Goal: Find contact information: Find contact information

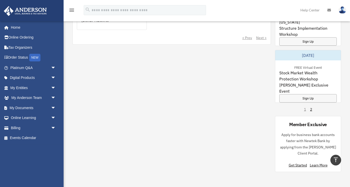
scroll to position [362, 0]
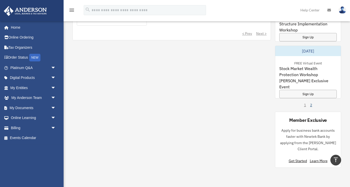
click at [310, 106] on link "2" at bounding box center [311, 105] width 2 height 5
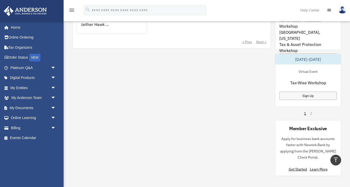
scroll to position [354, 0]
click at [305, 113] on link "1" at bounding box center [305, 113] width 2 height 5
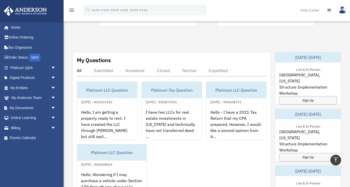
scroll to position [186, 0]
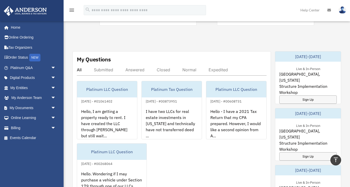
click at [302, 66] on div "Live & In-Person" at bounding box center [308, 68] width 32 height 5
click at [302, 55] on div "December 11-12, 2025" at bounding box center [308, 57] width 66 height 10
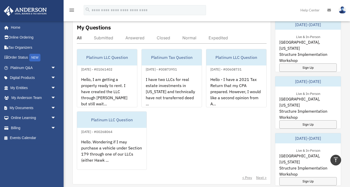
scroll to position [223, 0]
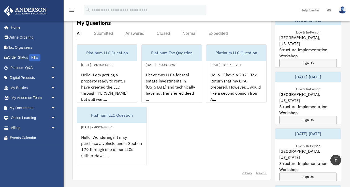
click at [297, 74] on div "November 20-21, 2025" at bounding box center [308, 77] width 66 height 10
click at [303, 116] on div "Sign Up" at bounding box center [307, 120] width 57 height 8
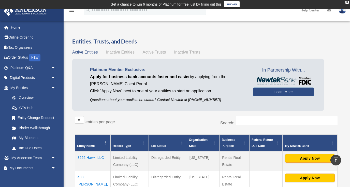
scroll to position [91, 0]
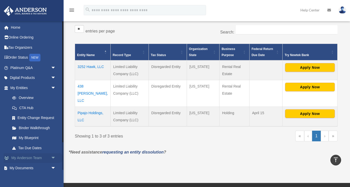
click at [28, 158] on link "My [PERSON_NAME] Team arrow_drop_down" at bounding box center [34, 158] width 60 height 10
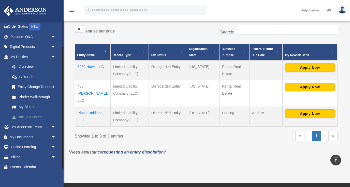
scroll to position [32, 0]
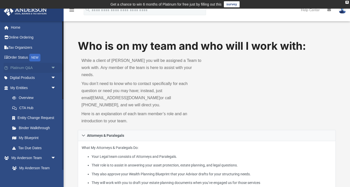
click at [55, 68] on span "arrow_drop_down" at bounding box center [56, 68] width 10 height 10
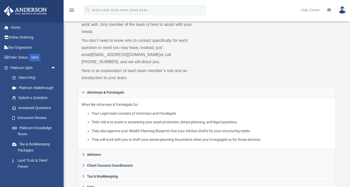
scroll to position [44, 0]
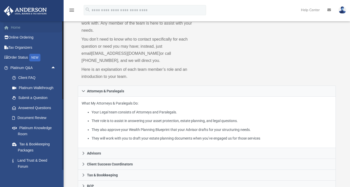
click at [17, 27] on link "Home" at bounding box center [34, 27] width 60 height 10
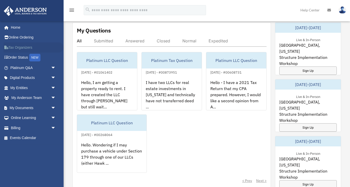
scroll to position [220, 0]
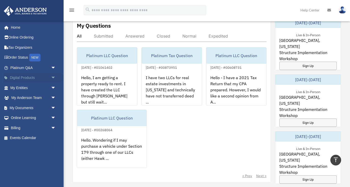
click at [49, 77] on link "Digital Products arrow_drop_down" at bounding box center [34, 78] width 60 height 10
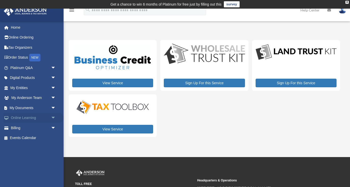
click at [54, 118] on span "arrow_drop_down" at bounding box center [56, 118] width 10 height 10
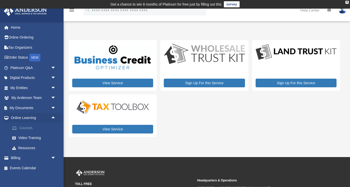
click at [42, 128] on link "Courses" at bounding box center [35, 128] width 56 height 10
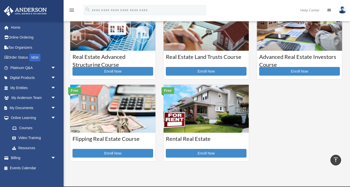
scroll to position [118, 0]
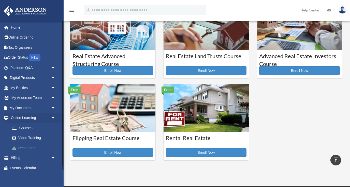
click at [33, 148] on link "Resources" at bounding box center [35, 148] width 56 height 10
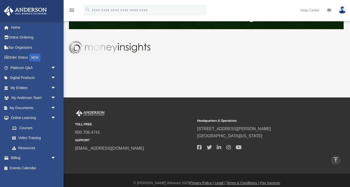
scroll to position [334, 0]
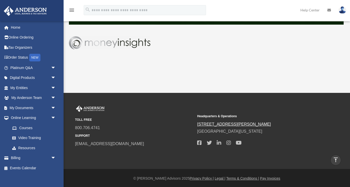
drag, startPoint x: 250, startPoint y: 132, endPoint x: 197, endPoint y: 123, distance: 53.6
click at [197, 123] on div "Headquarters & Operations [STREET_ADDRESS][PERSON_NAME] [GEOGRAPHIC_DATA], [US_…" at bounding box center [256, 130] width 118 height 36
copy div "[STREET_ADDRESS][PERSON_NAME][US_STATE]"
